Goal: Information Seeking & Learning: Check status

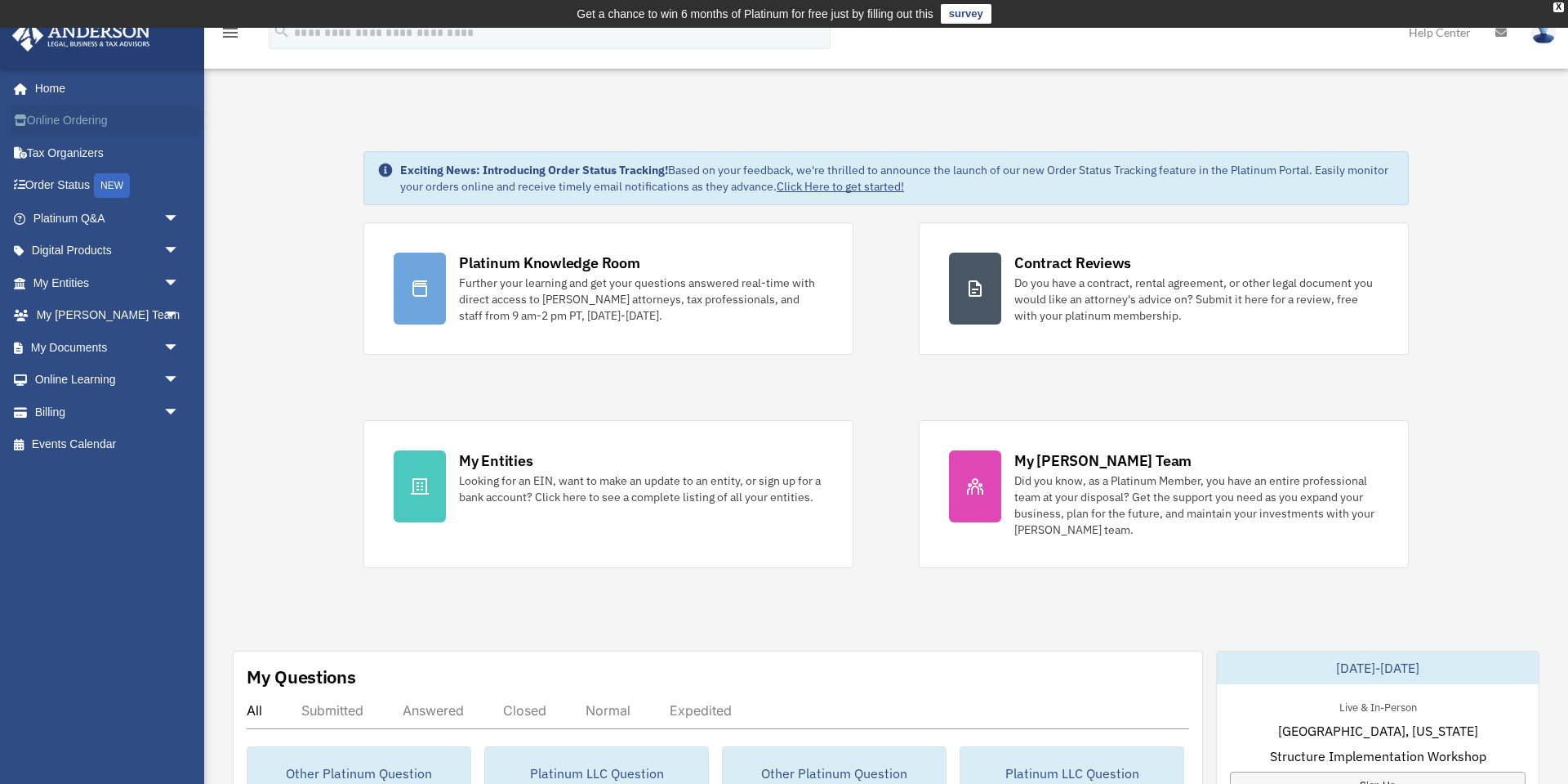
click at [82, 124] on link "Online Ordering" at bounding box center [107, 120] width 192 height 33
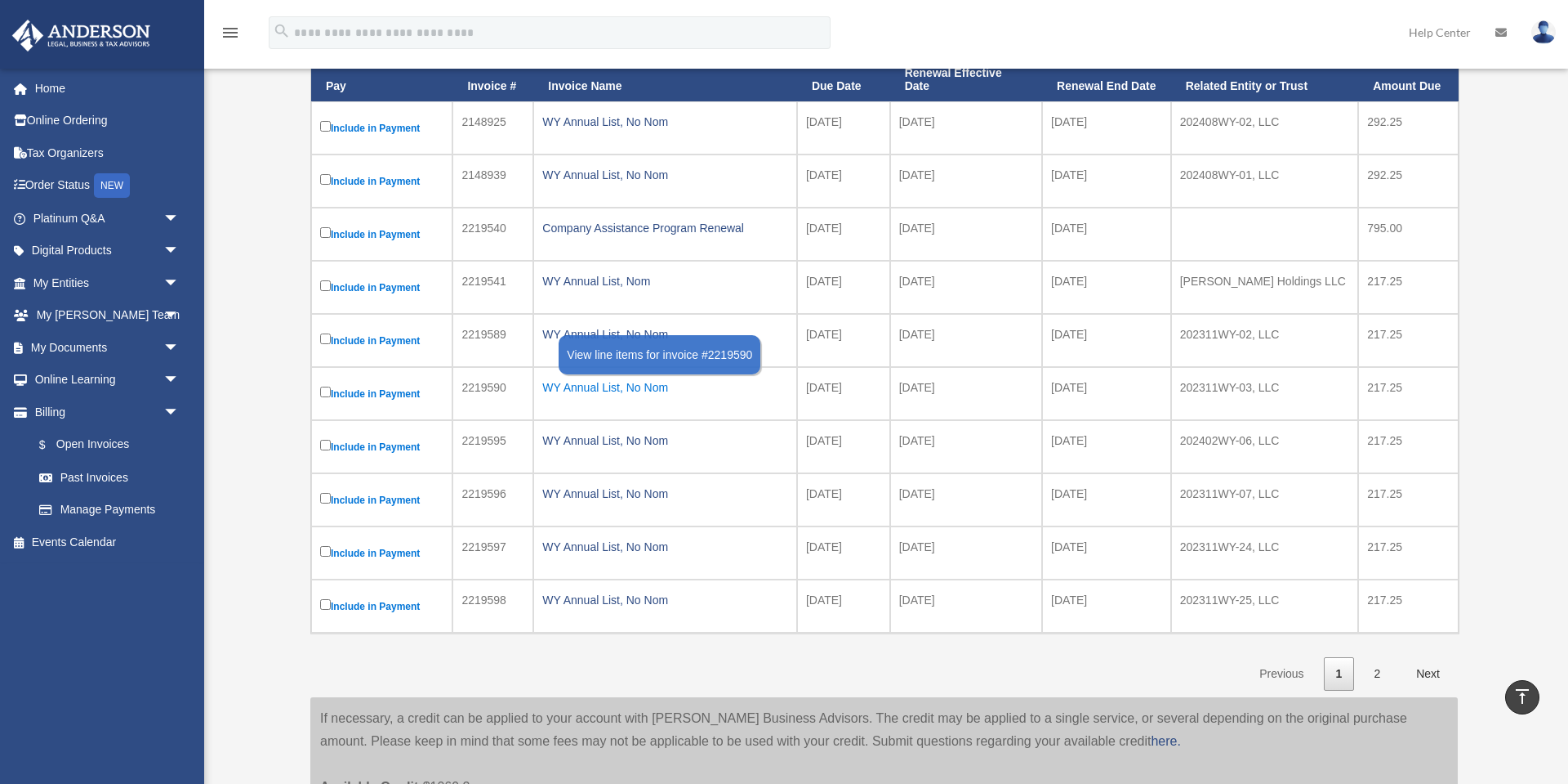
scroll to position [286, 0]
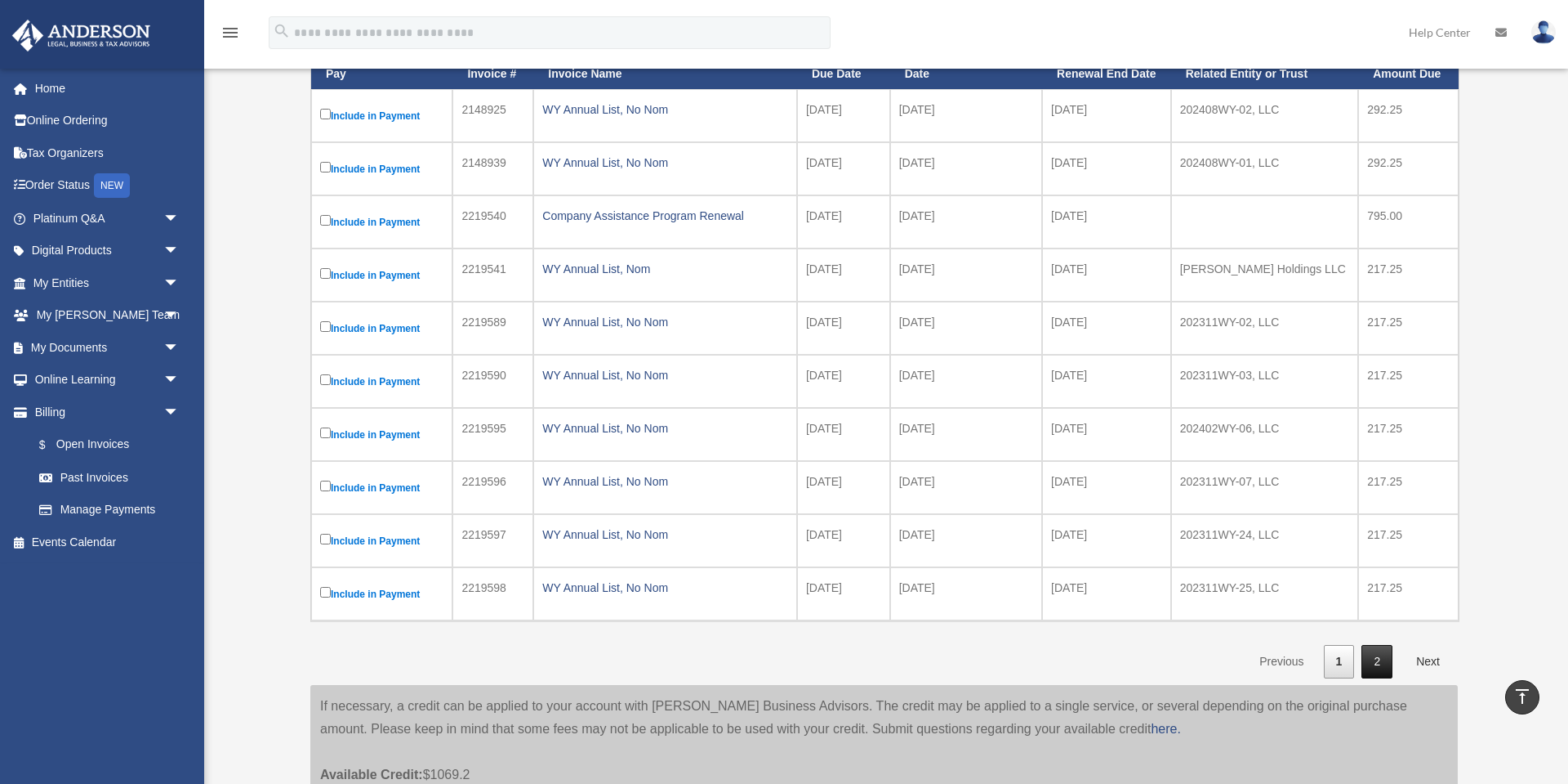
click at [1377, 665] on link "2" at bounding box center [1377, 661] width 31 height 33
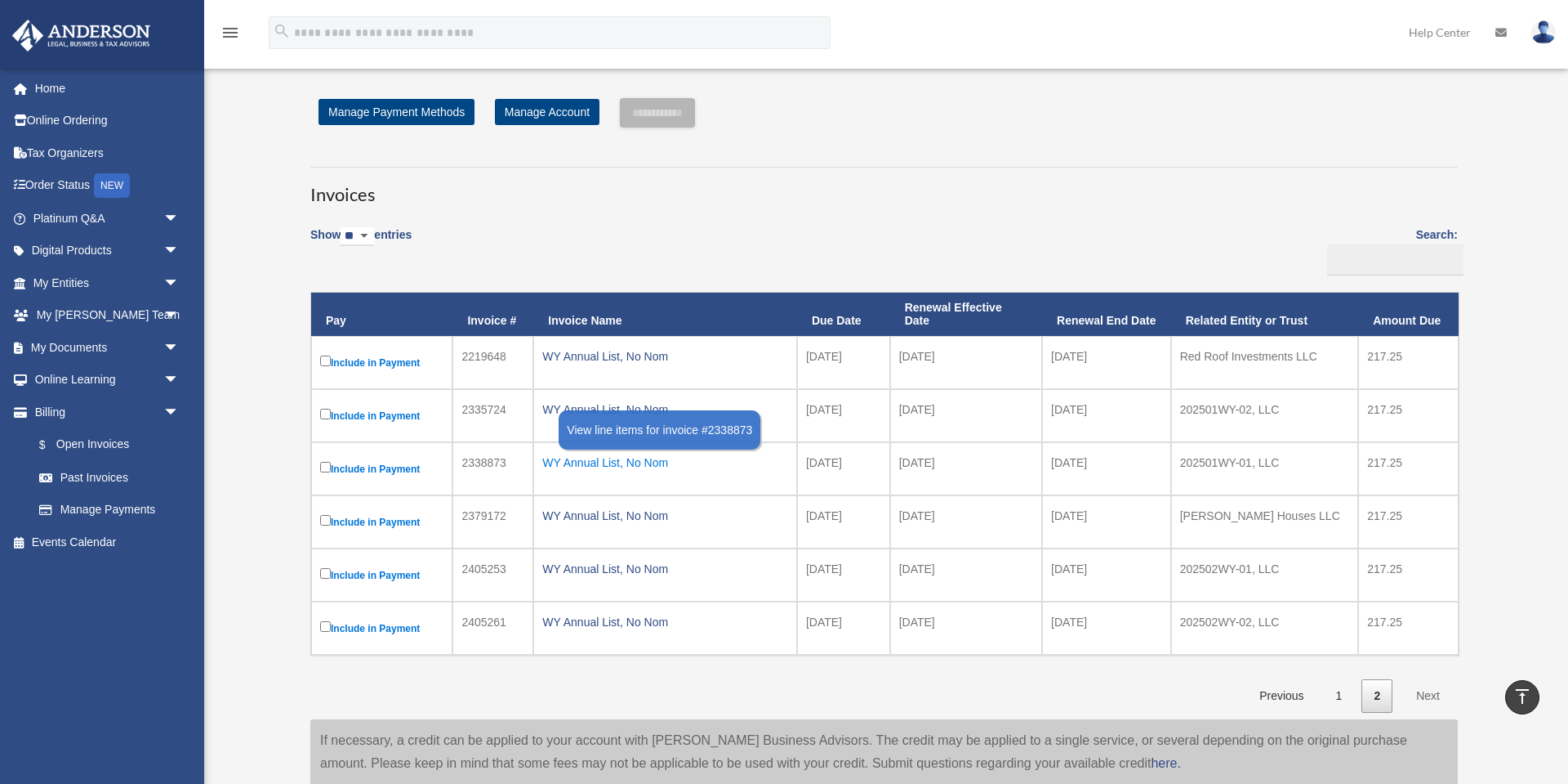
scroll to position [0, 0]
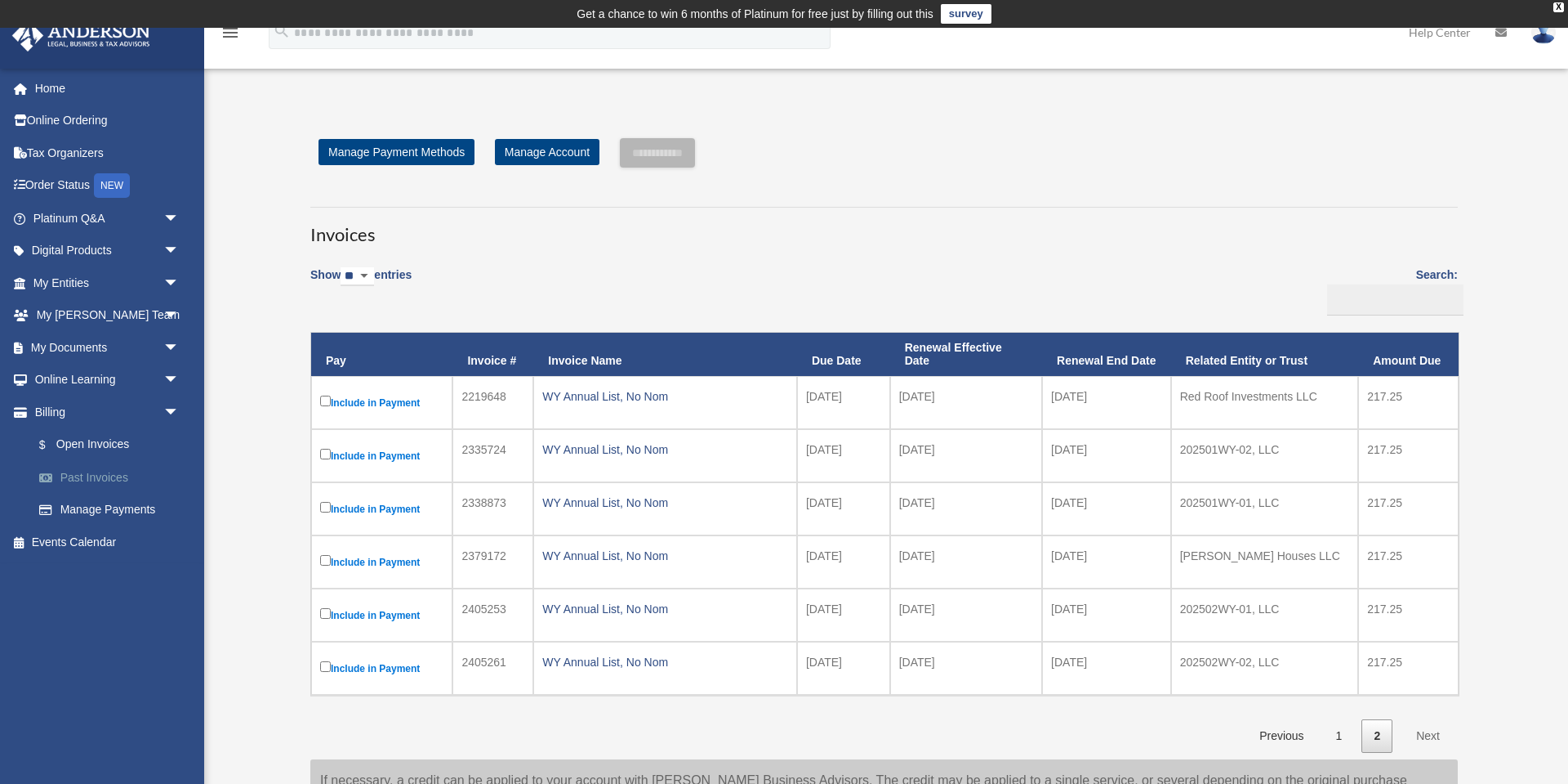
click at [107, 481] on link "Past Invoices" at bounding box center [113, 477] width 181 height 33
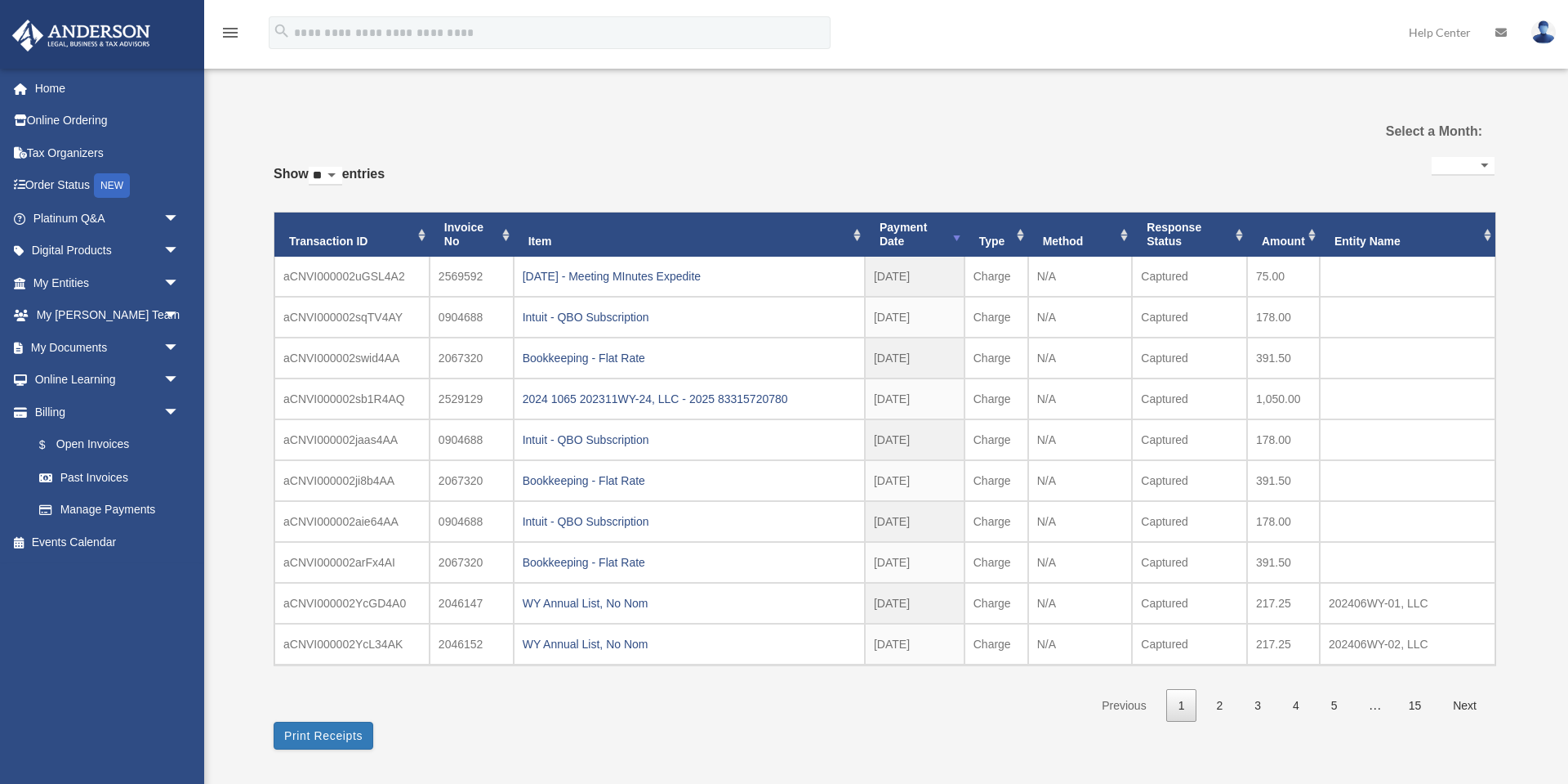
select select
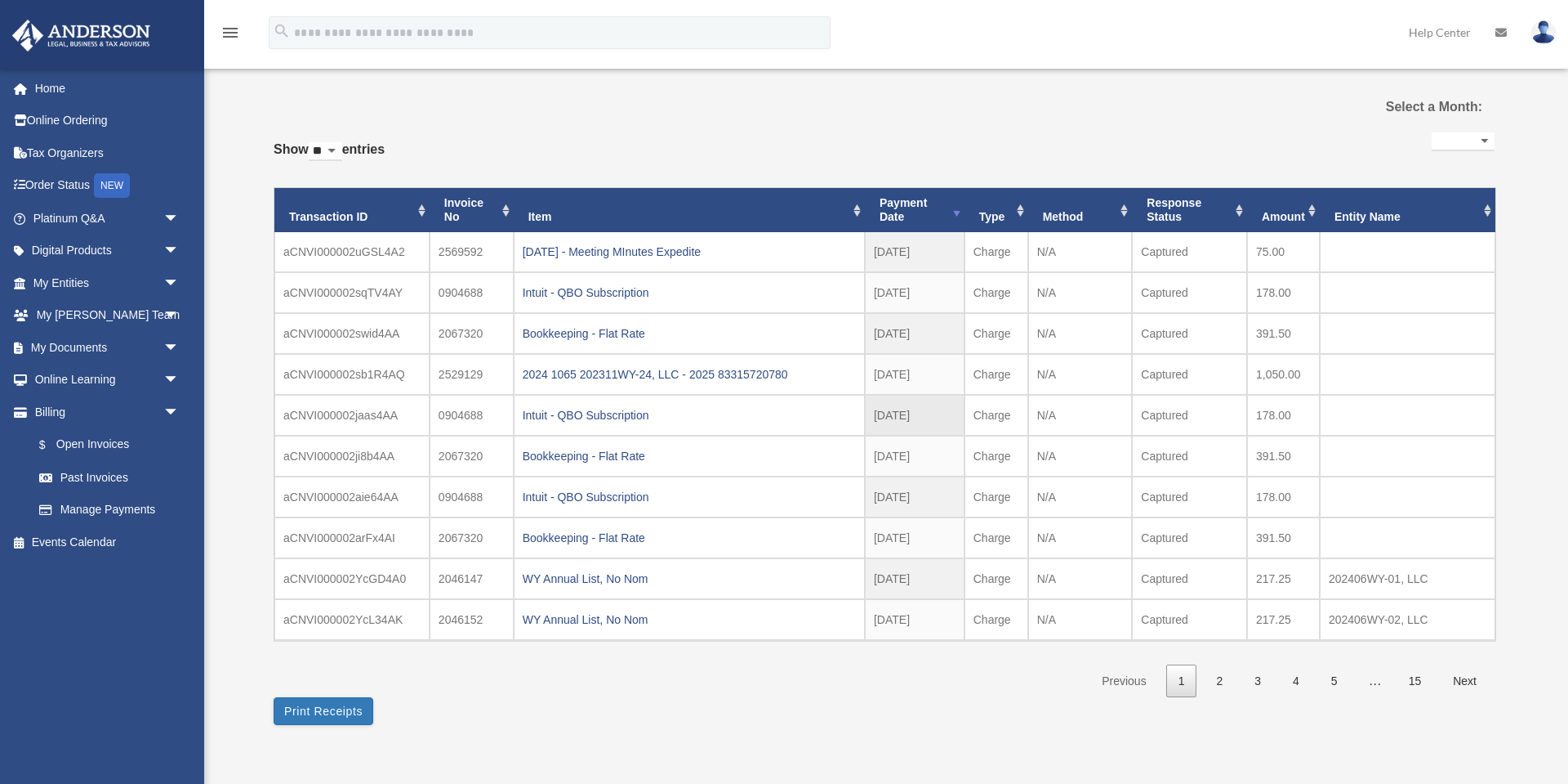
scroll to position [68, 0]
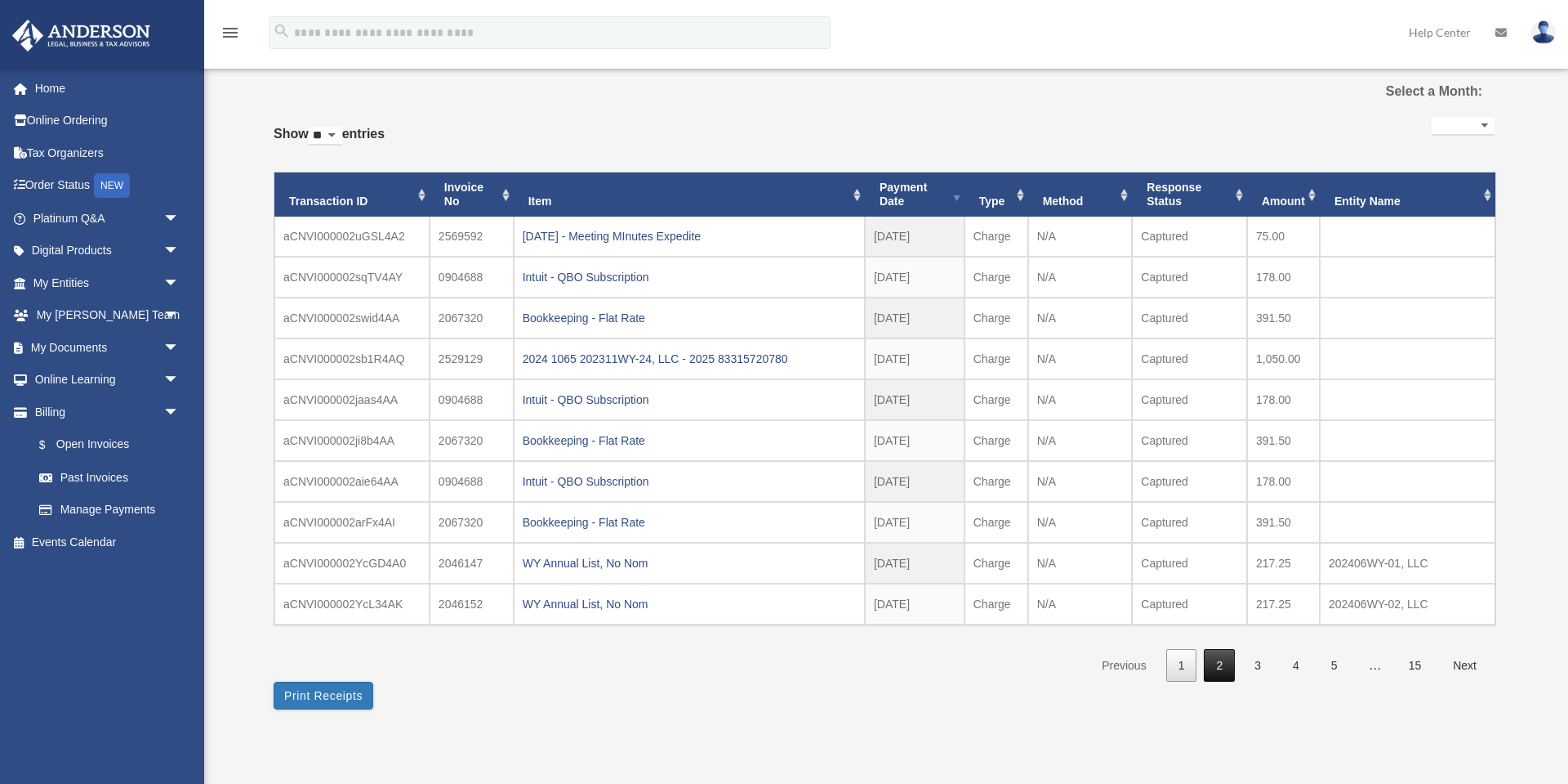
click at [1212, 674] on link "2" at bounding box center [1219, 666] width 31 height 33
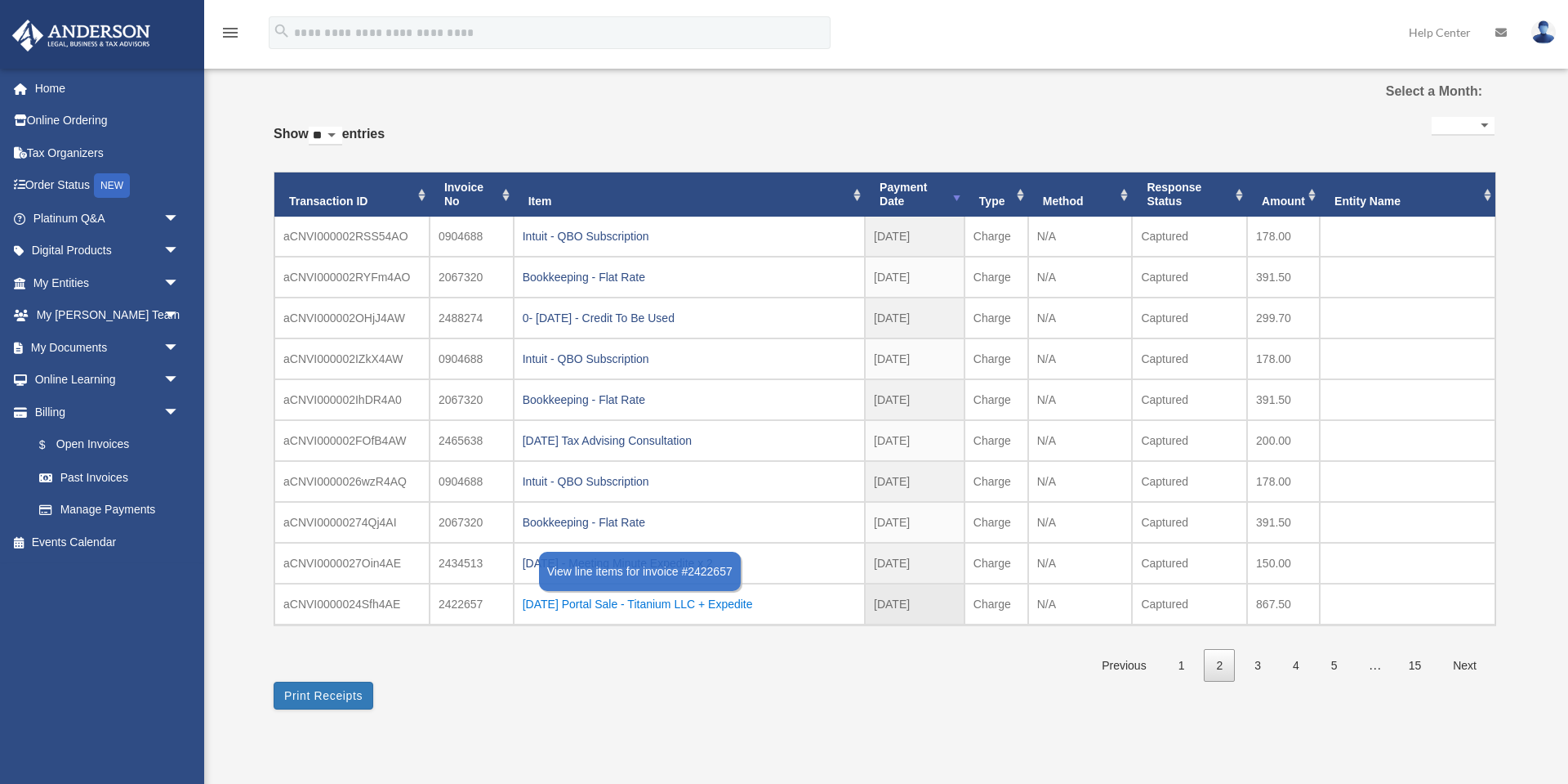
click at [690, 605] on div "2025.03.04 Portal Sale - Titanium LLC + Expedite" at bounding box center [689, 604] width 334 height 23
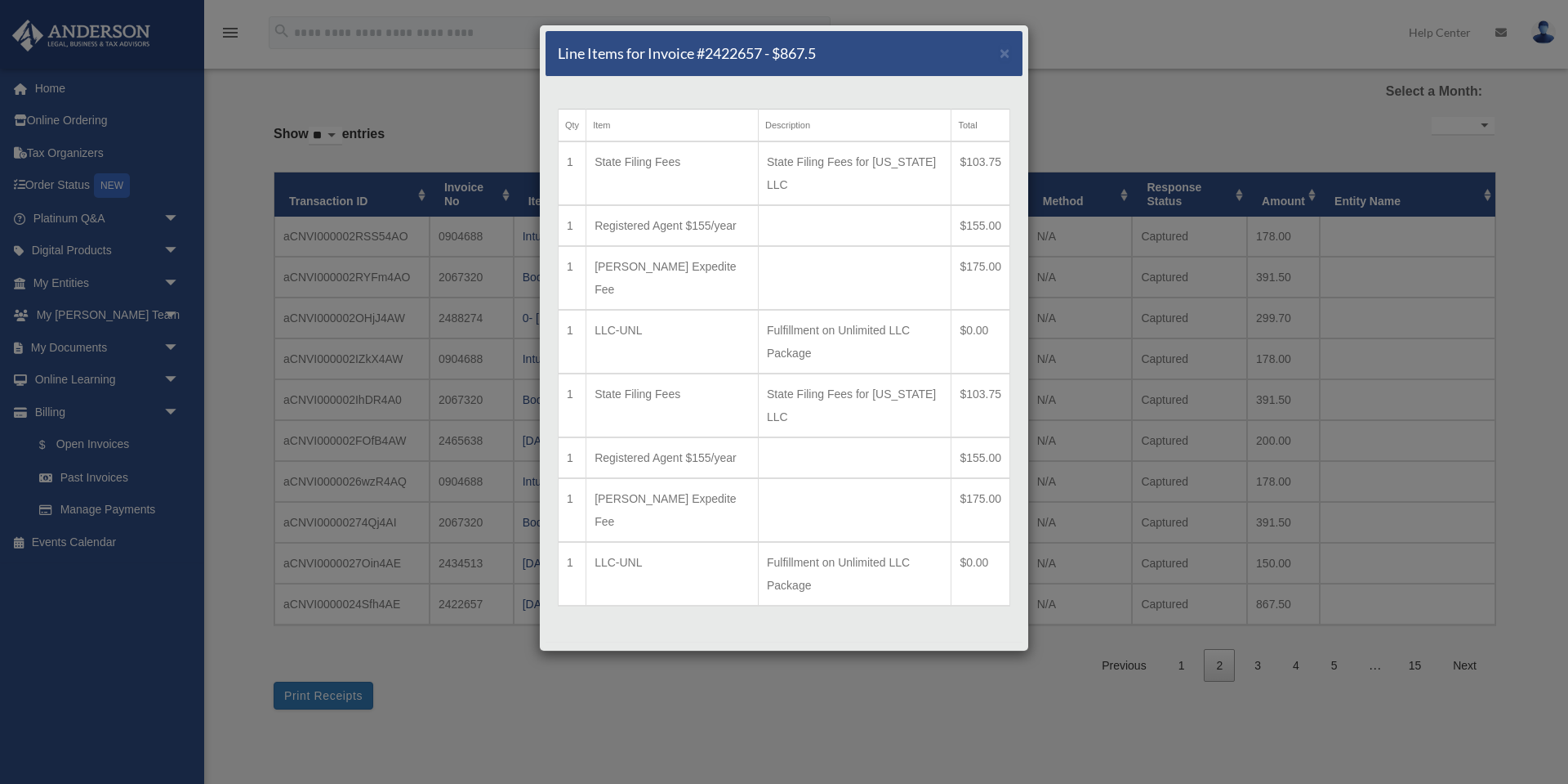
click at [982, 655] on button "Close" at bounding box center [982, 664] width 57 height 19
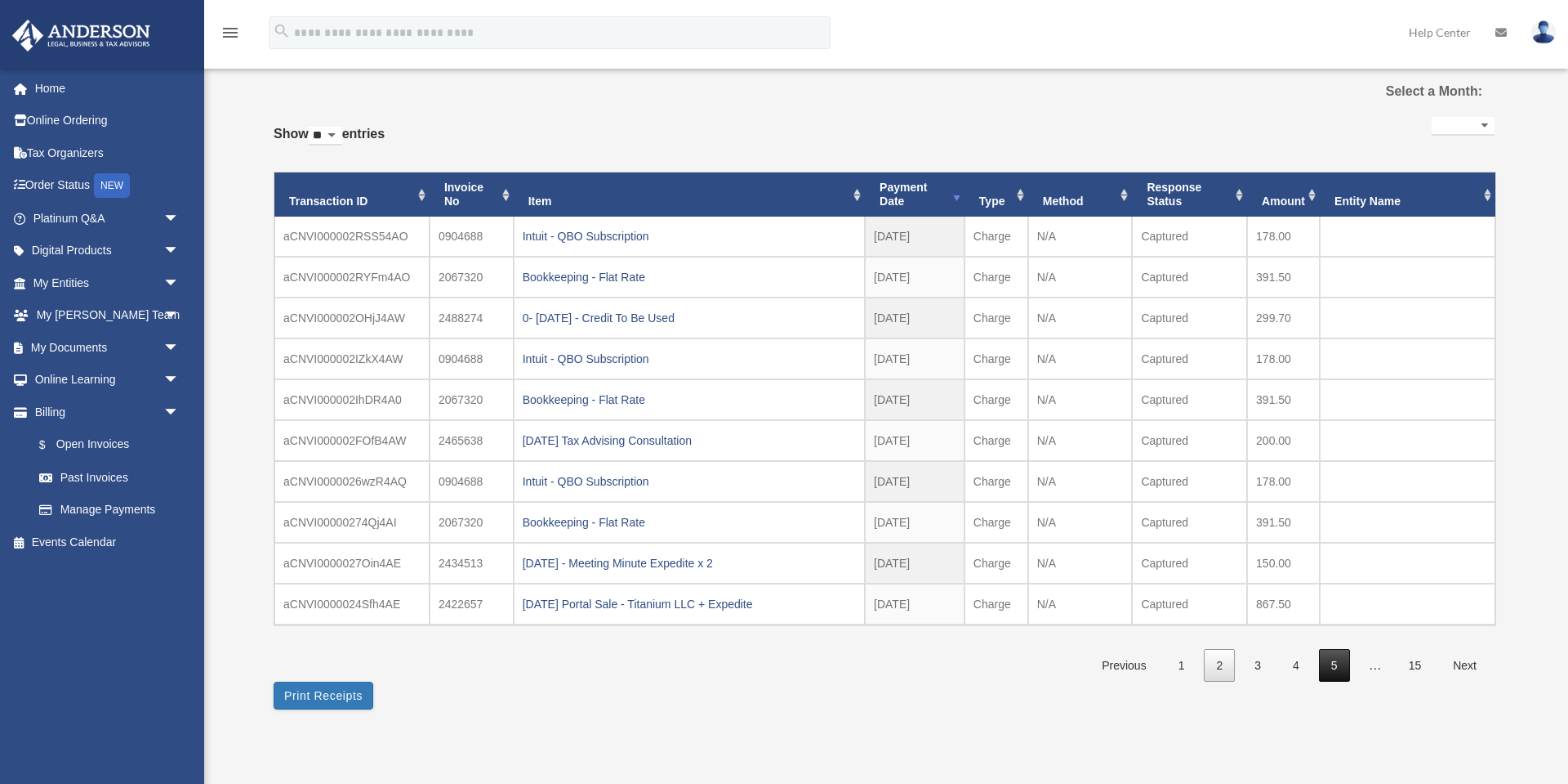
click at [1338, 664] on link "5" at bounding box center [1334, 666] width 31 height 33
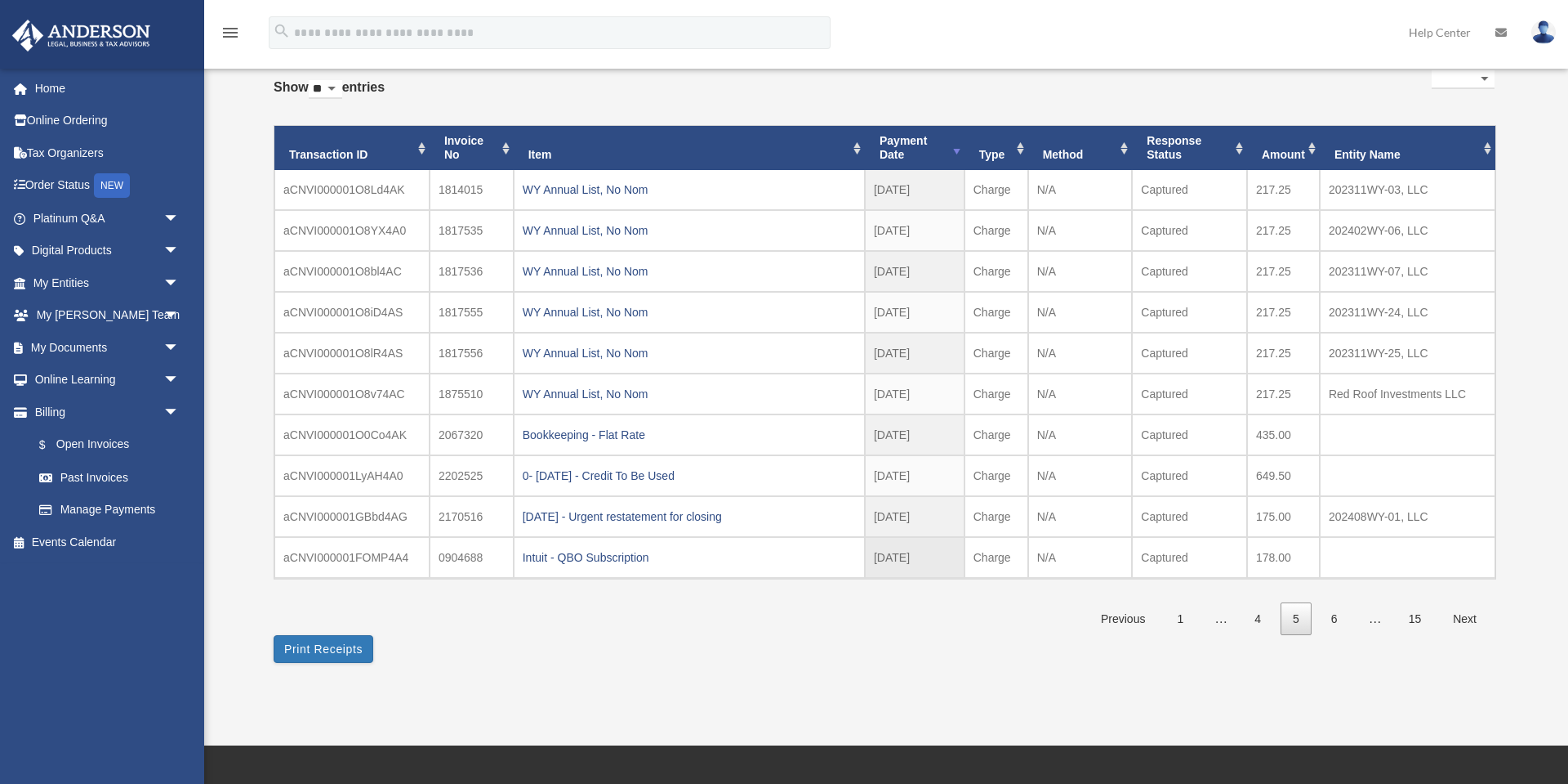
scroll to position [116, 0]
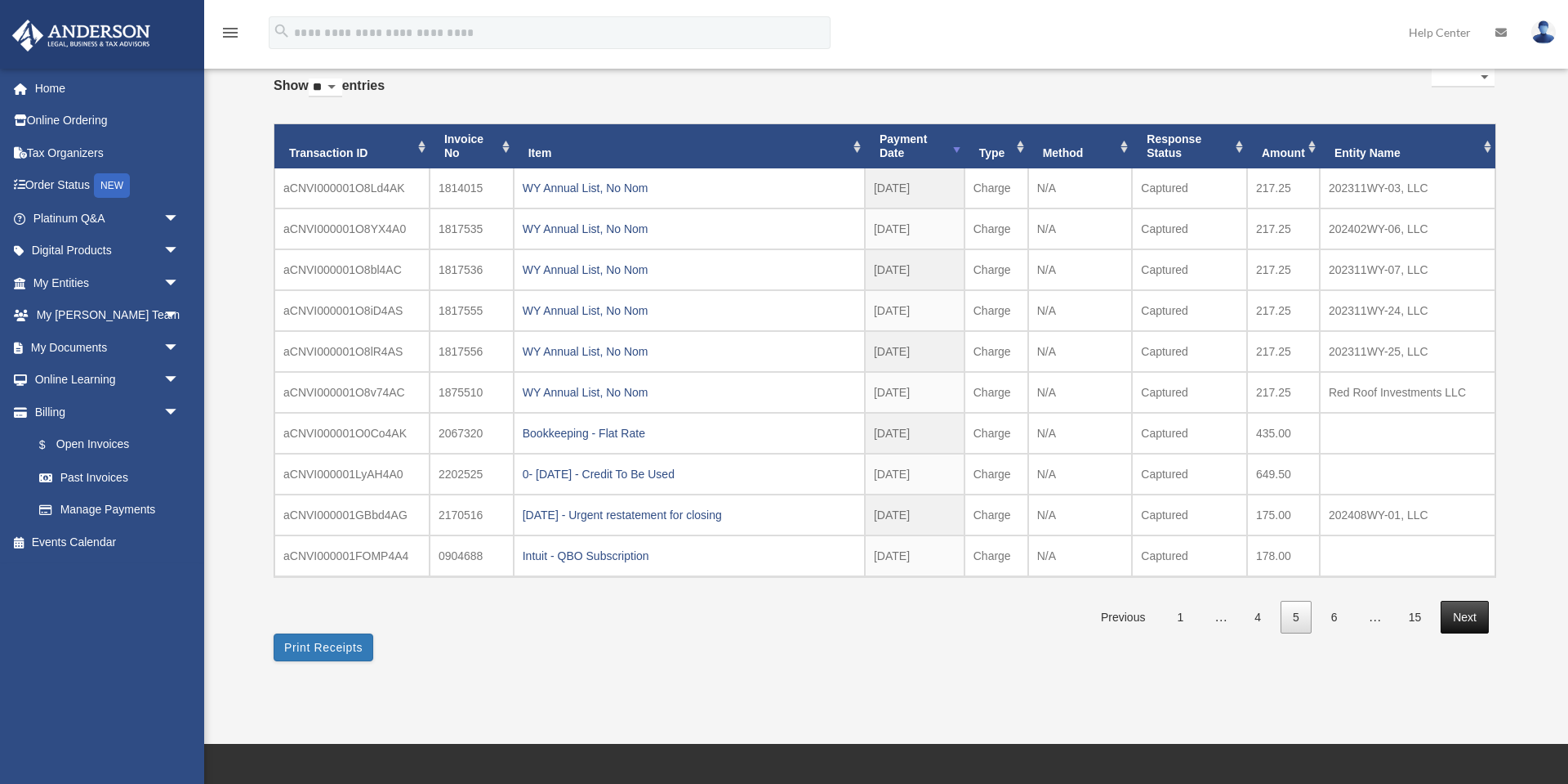
click at [1458, 620] on link "Next" at bounding box center [1465, 618] width 48 height 33
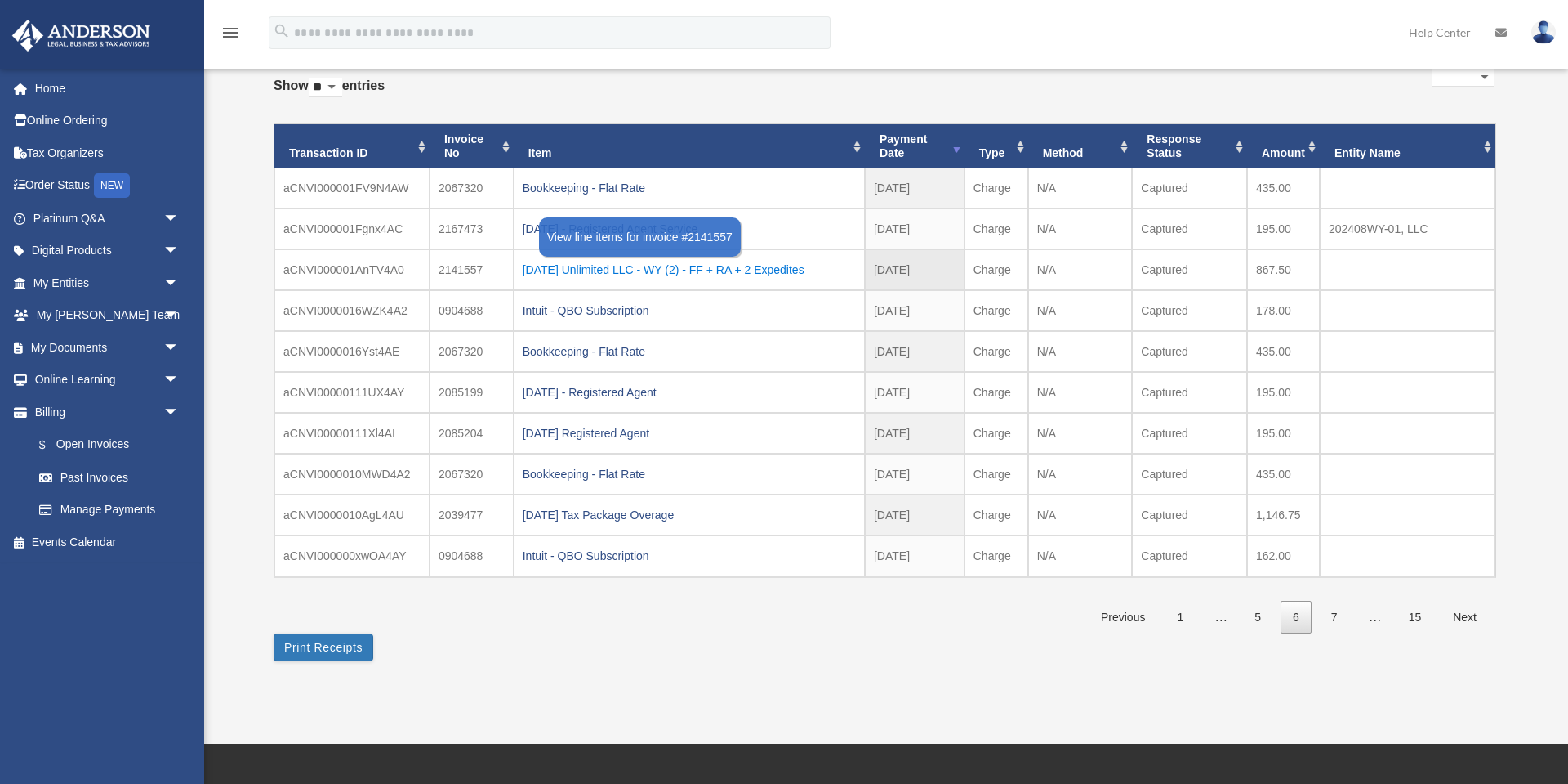
click at [712, 270] on div "2024.08.26 Unlimited LLC - WY (2) - FF + RA + 2 Expedites" at bounding box center [689, 270] width 334 height 23
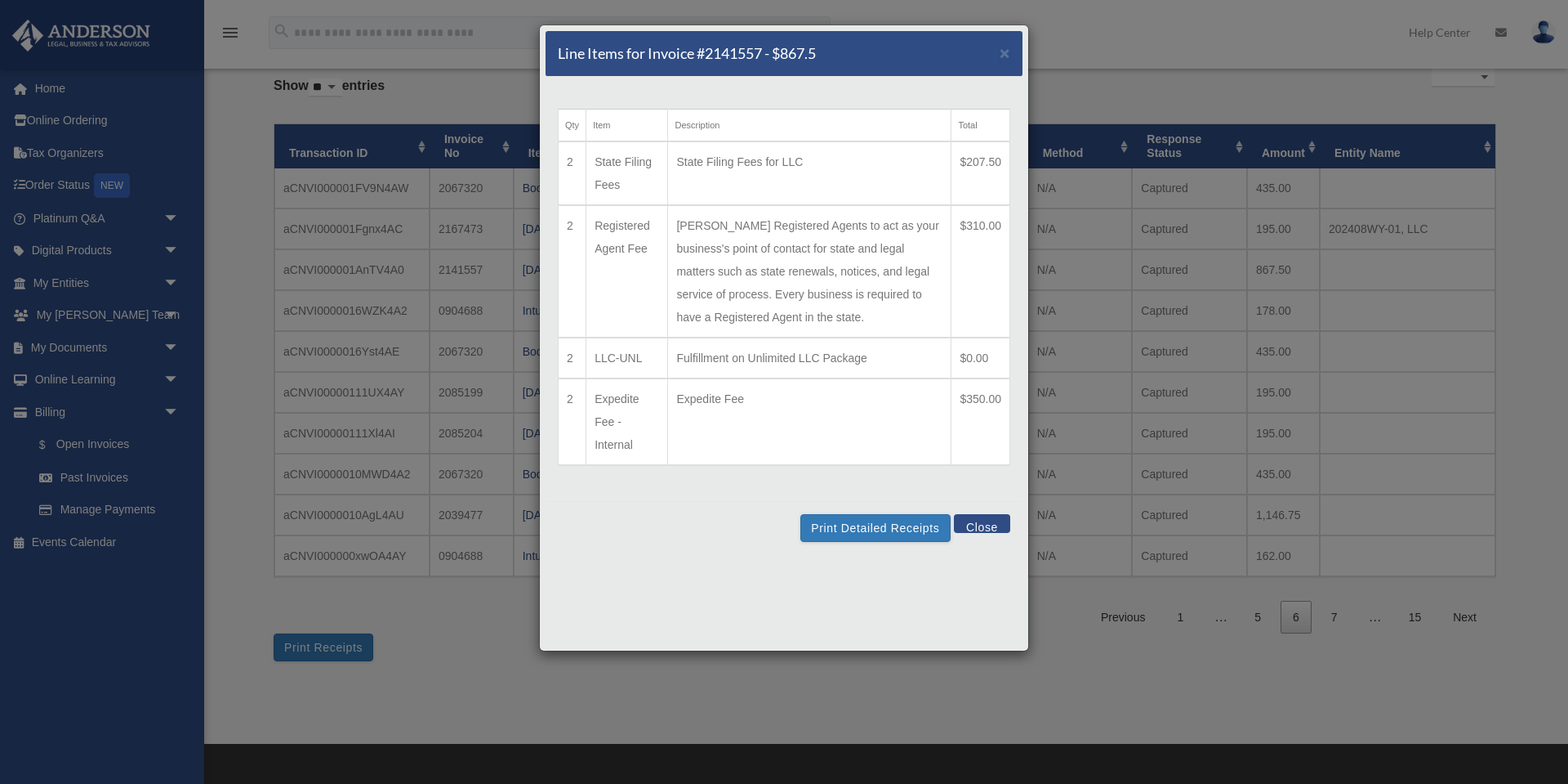
click at [985, 525] on button "Close" at bounding box center [982, 524] width 57 height 19
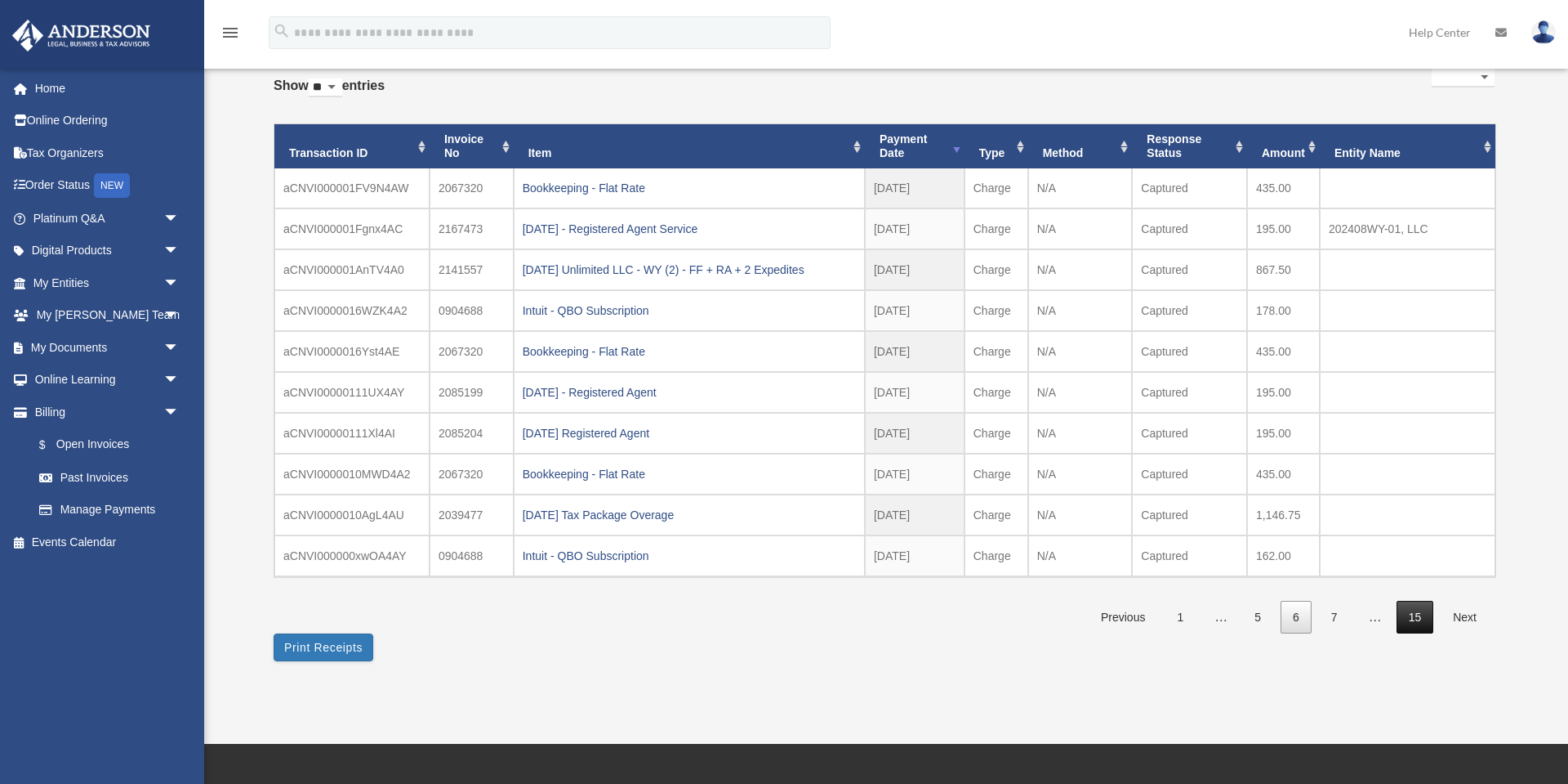
click at [1418, 618] on link "15" at bounding box center [1416, 618] width 37 height 33
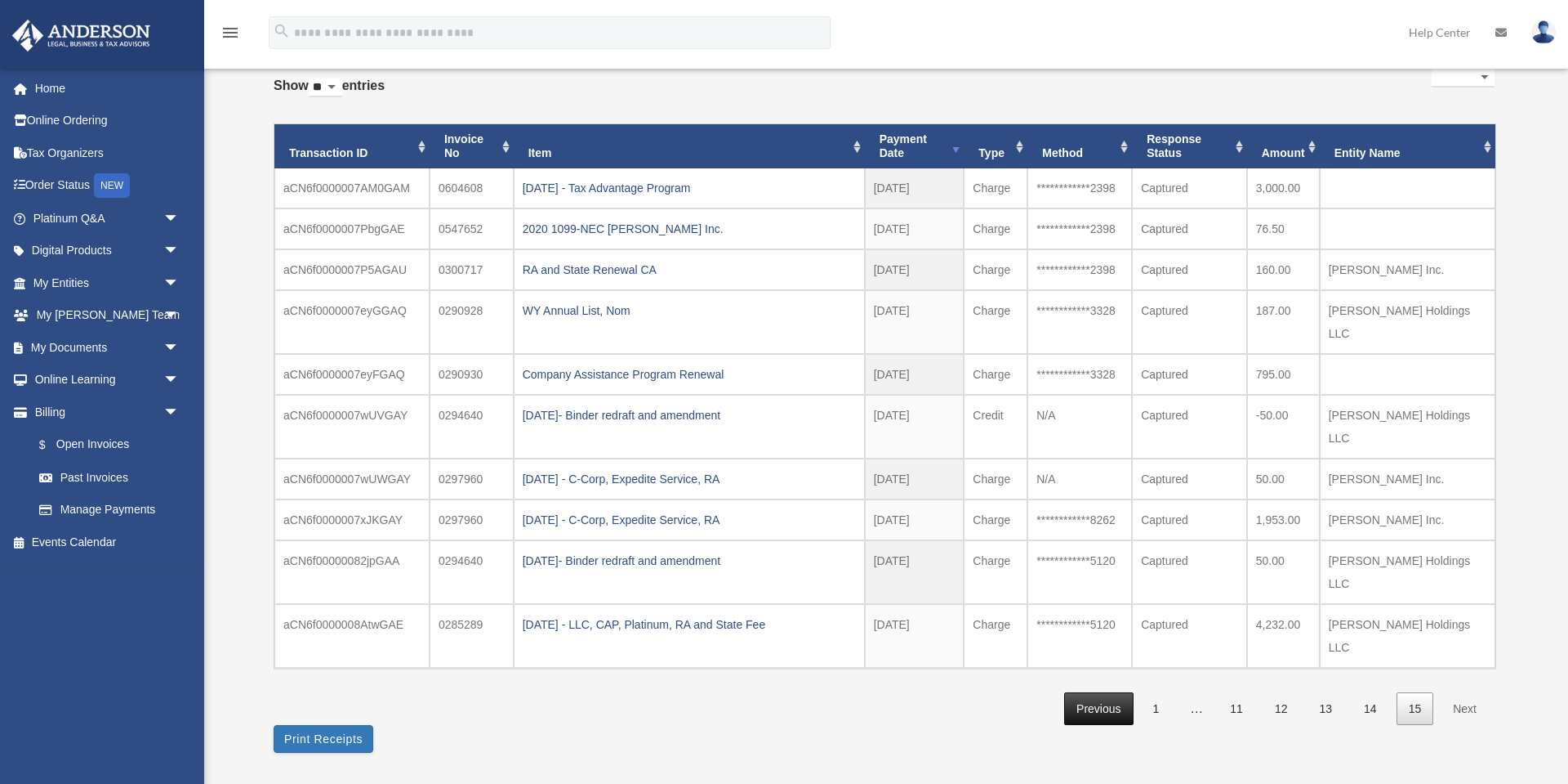
click at [1113, 692] on link "Previous" at bounding box center [1099, 709] width 69 height 33
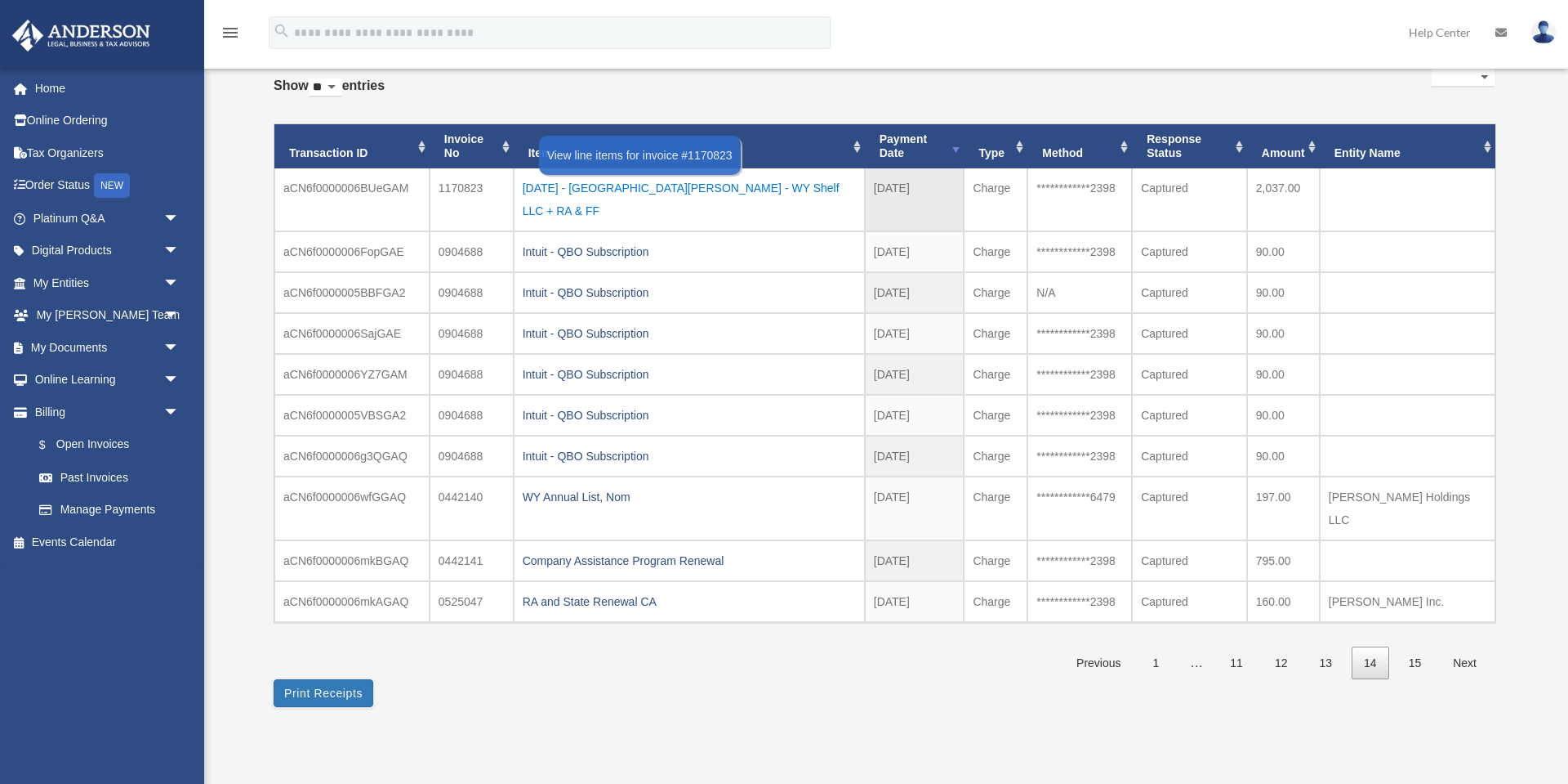
click at [728, 186] on div "2022.06.08 - Tourville, Philippe - WY Shelf LLC + RA & FF" at bounding box center [689, 199] width 334 height 46
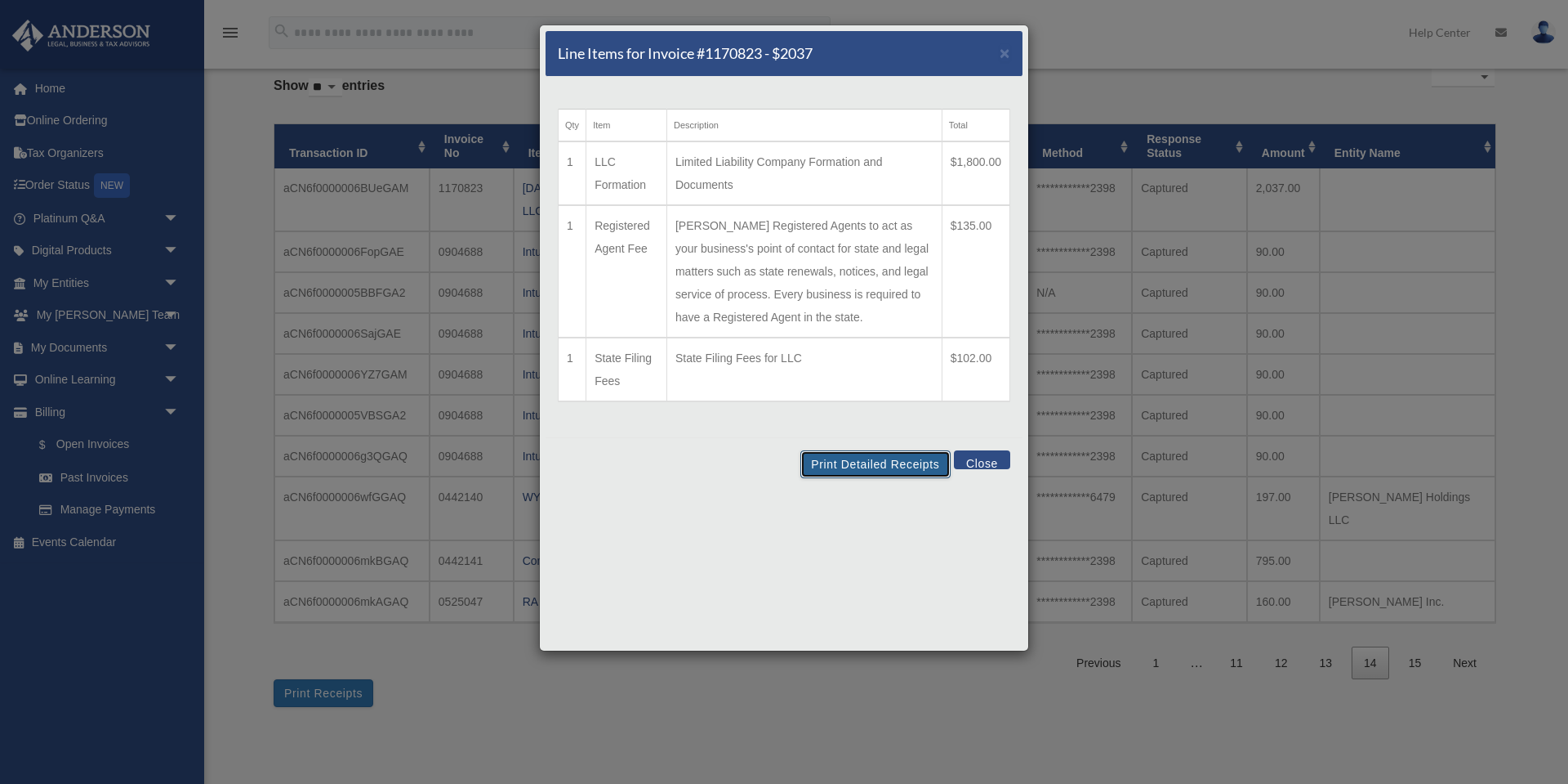
click at [884, 469] on button "Print Detailed Receipts" at bounding box center [875, 464] width 150 height 28
click at [984, 469] on button "Close" at bounding box center [982, 459] width 57 height 19
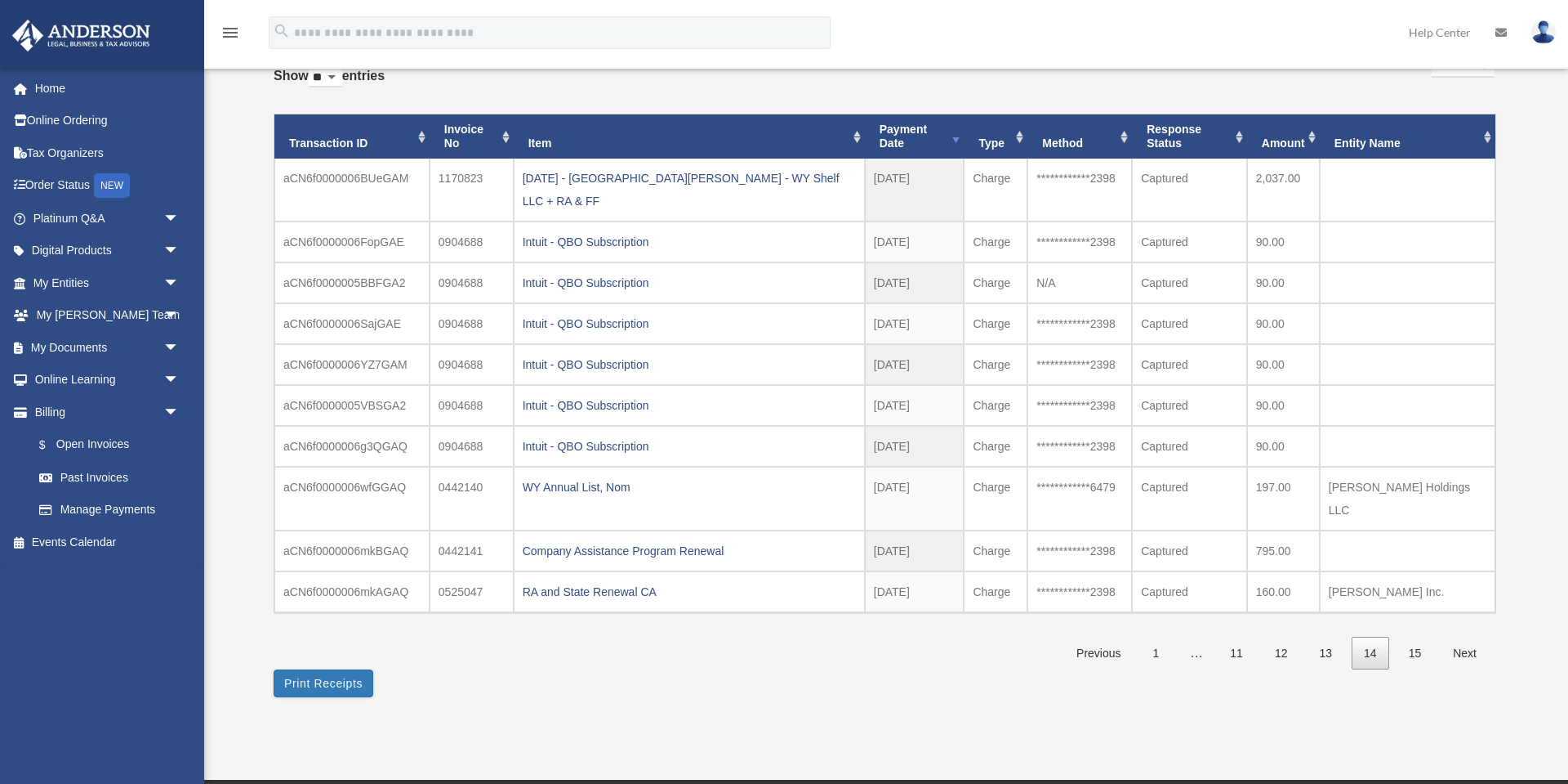
scroll to position [126, 0]
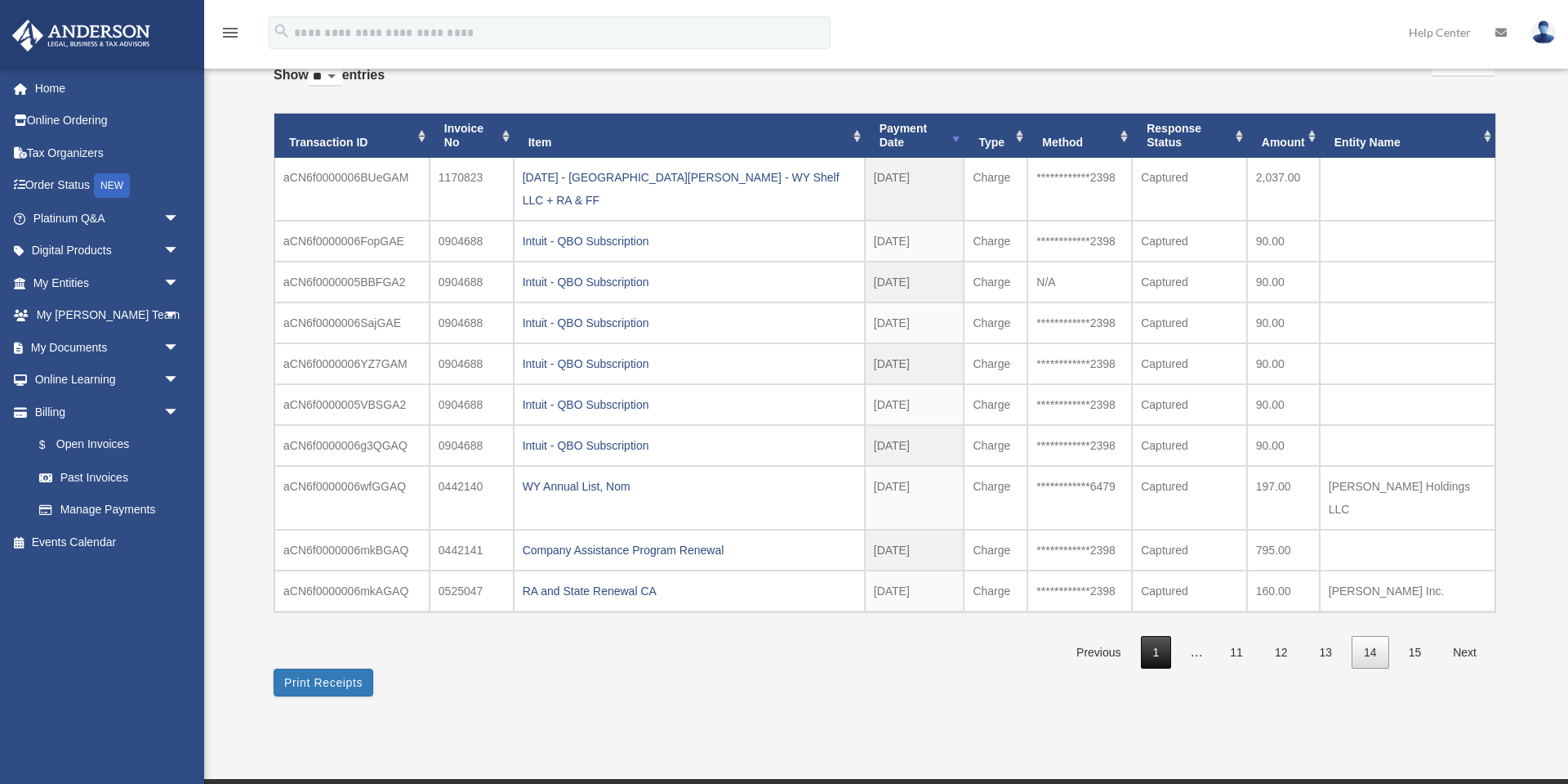
click at [1164, 636] on link "1" at bounding box center [1156, 653] width 31 height 33
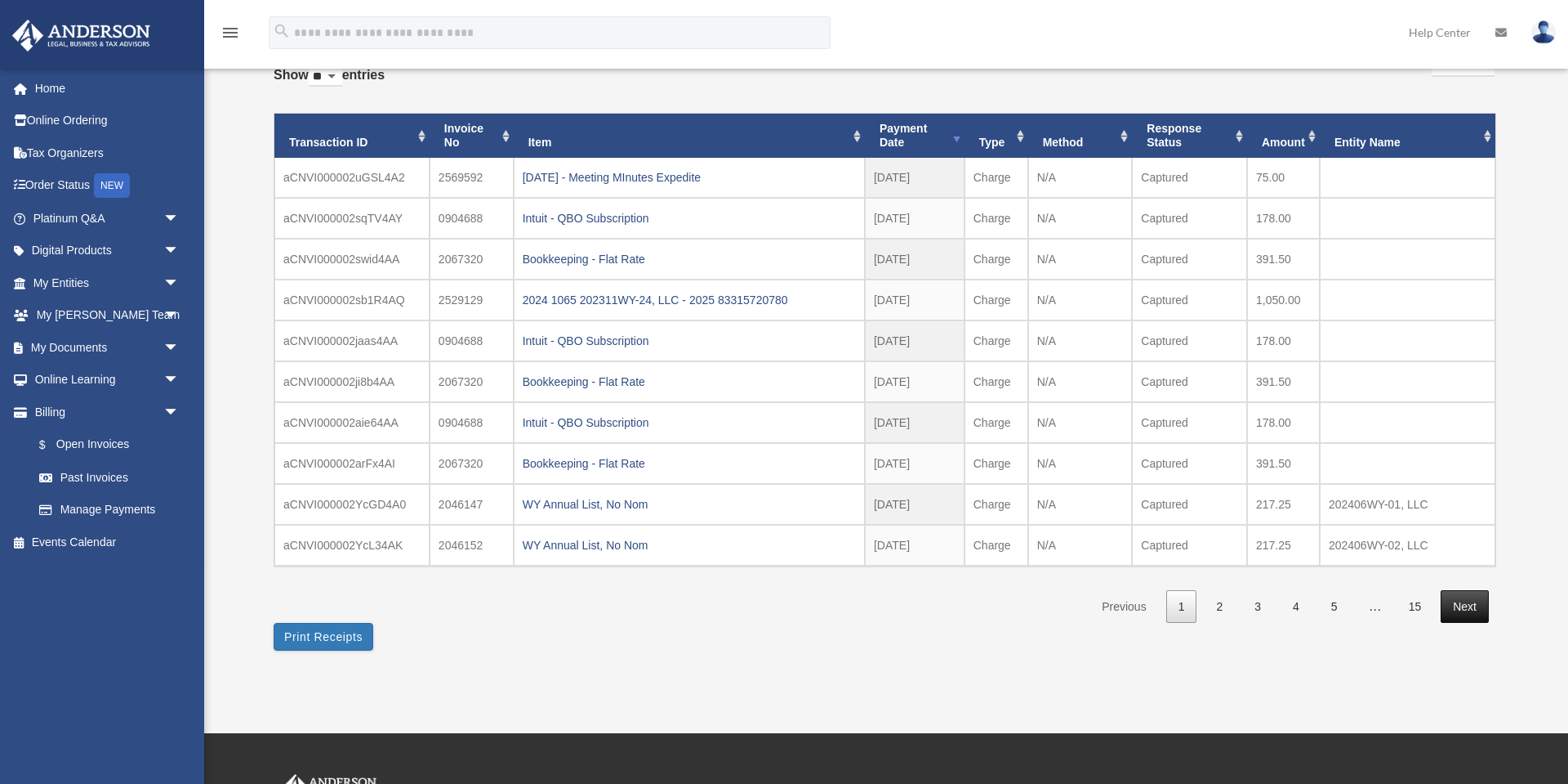
click at [1465, 603] on link "Next" at bounding box center [1465, 606] width 48 height 33
click at [1459, 610] on link "Next" at bounding box center [1465, 606] width 48 height 33
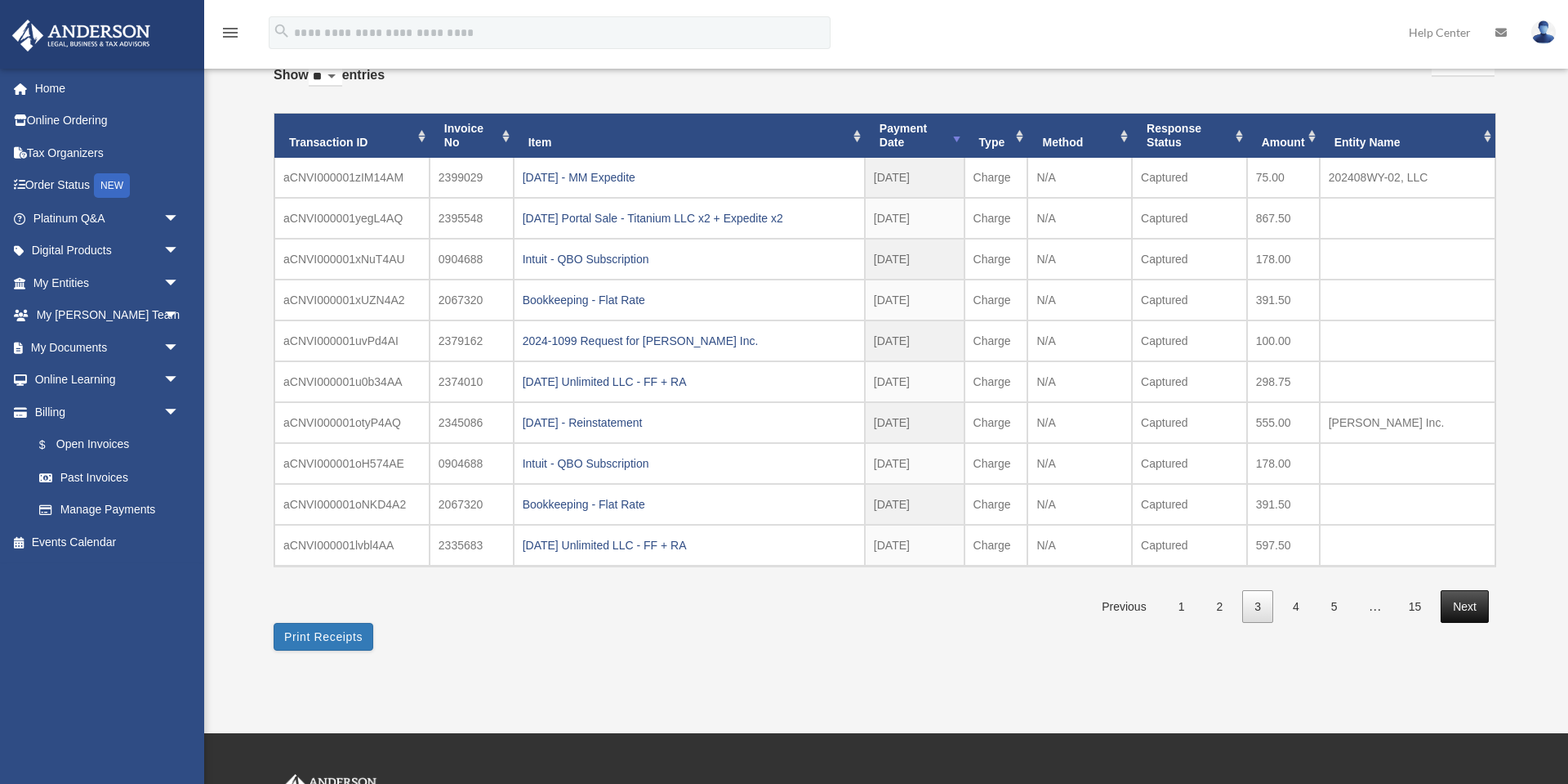
click at [1452, 616] on link "Next" at bounding box center [1465, 606] width 48 height 33
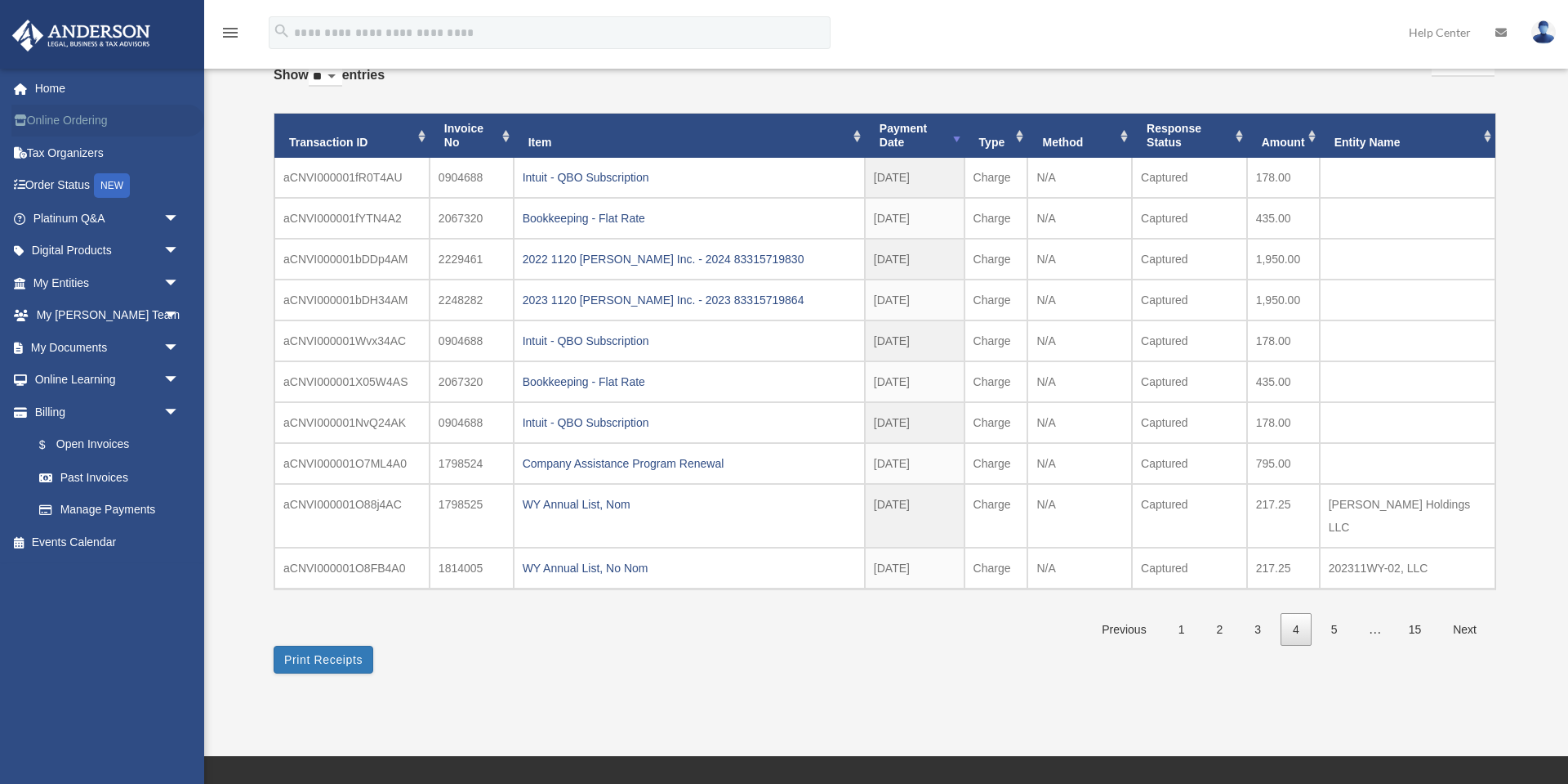
click at [31, 118] on link "Online Ordering" at bounding box center [107, 120] width 192 height 33
click at [81, 121] on link "Online Ordering" at bounding box center [107, 120] width 192 height 33
